Goal: Task Accomplishment & Management: Use online tool/utility

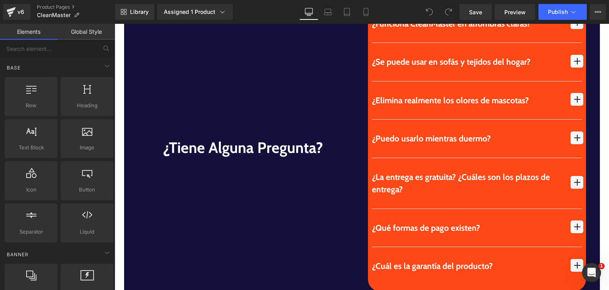
scroll to position [2410, 0]
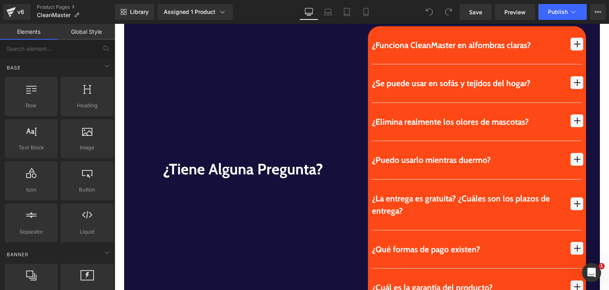
click at [368, 130] on div "¿Funciona CleanMaster en alfombras claras? Text Block" at bounding box center [477, 169] width 218 height 286
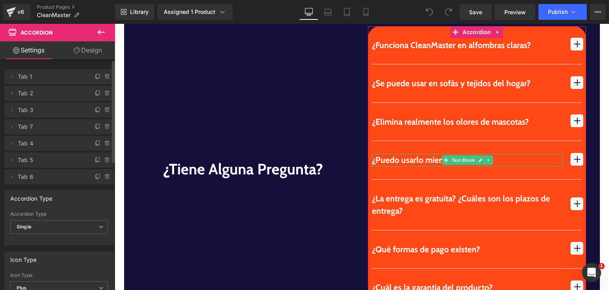
click at [104, 129] on icon at bounding box center [107, 126] width 6 height 6
click at [96, 126] on button "Delete" at bounding box center [98, 127] width 25 height 10
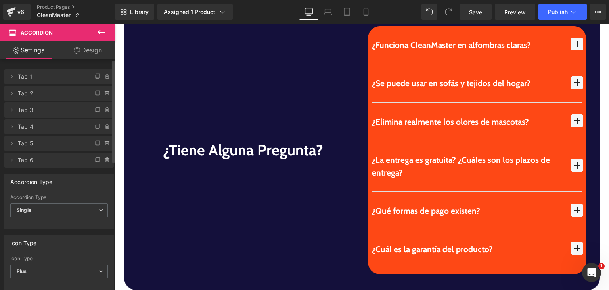
scroll to position [2391, 0]
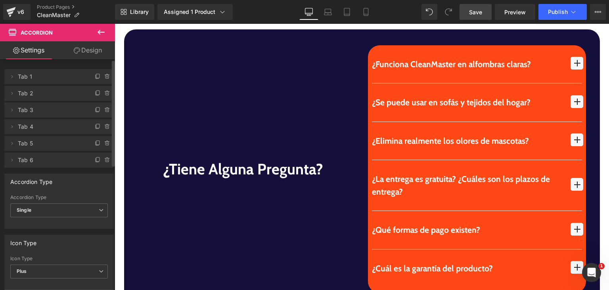
click at [484, 10] on link "Save" at bounding box center [476, 12] width 32 height 16
click at [551, 4] on button "Publish" at bounding box center [563, 12] width 48 height 16
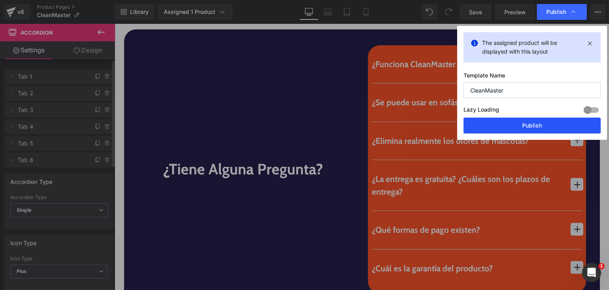
drag, startPoint x: 545, startPoint y: 129, endPoint x: 403, endPoint y: 63, distance: 156.4
click at [545, 129] on button "Publish" at bounding box center [532, 125] width 137 height 16
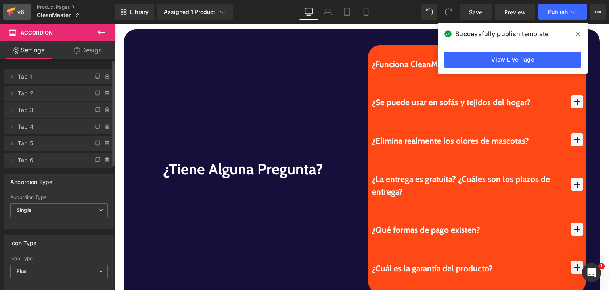
click at [8, 11] on icon at bounding box center [11, 9] width 9 height 5
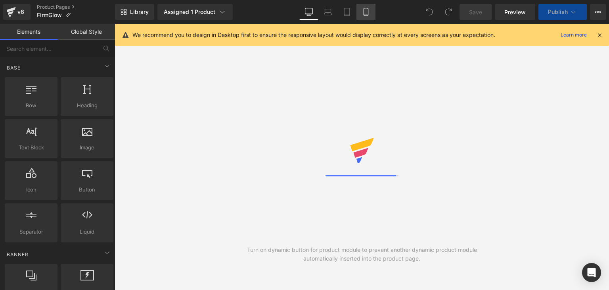
click at [366, 6] on link "Mobile" at bounding box center [366, 12] width 19 height 16
click at [367, 15] on icon at bounding box center [366, 12] width 8 height 8
drag, startPoint x: 367, startPoint y: 15, endPoint x: 334, endPoint y: 0, distance: 36.6
click at [367, 15] on icon at bounding box center [366, 12] width 8 height 8
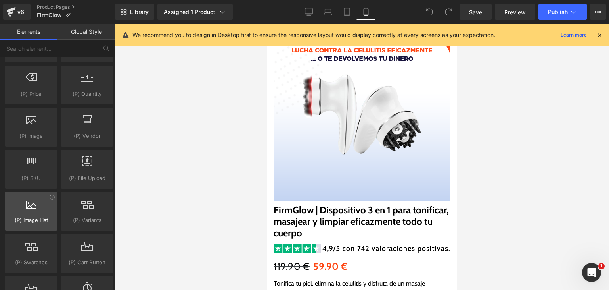
scroll to position [812, 0]
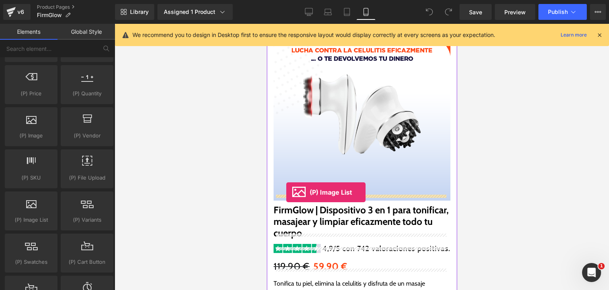
drag, startPoint x: 299, startPoint y: 218, endPoint x: 286, endPoint y: 192, distance: 29.3
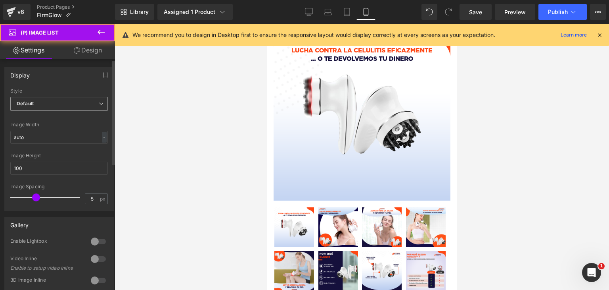
click at [38, 110] on span "Default" at bounding box center [59, 104] width 98 height 14
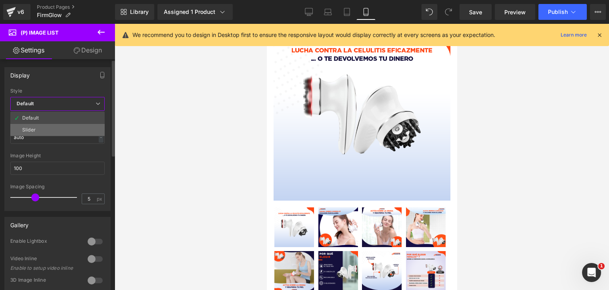
click at [38, 130] on li "Slider" at bounding box center [57, 130] width 94 height 12
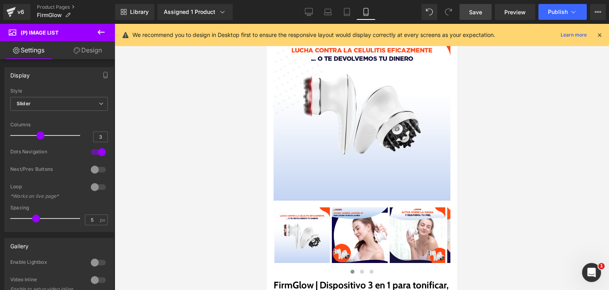
click at [475, 7] on link "Save" at bounding box center [476, 12] width 32 height 16
click at [511, 19] on link "Preview" at bounding box center [515, 12] width 40 height 16
click at [12, 13] on icon at bounding box center [11, 13] width 6 height 4
